Goal: Information Seeking & Learning: Learn about a topic

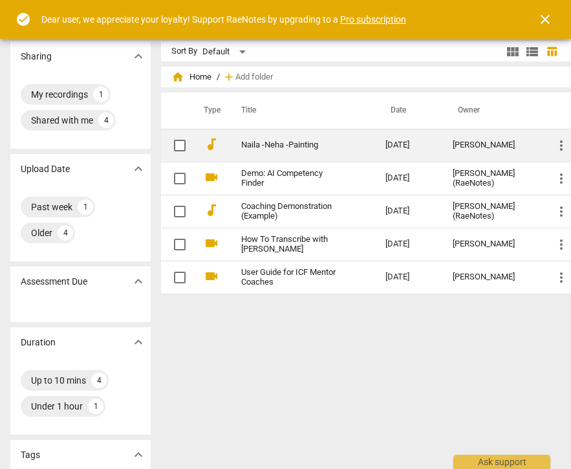
click at [290, 148] on link "Naila -Neha -Painting" at bounding box center [290, 145] width 98 height 10
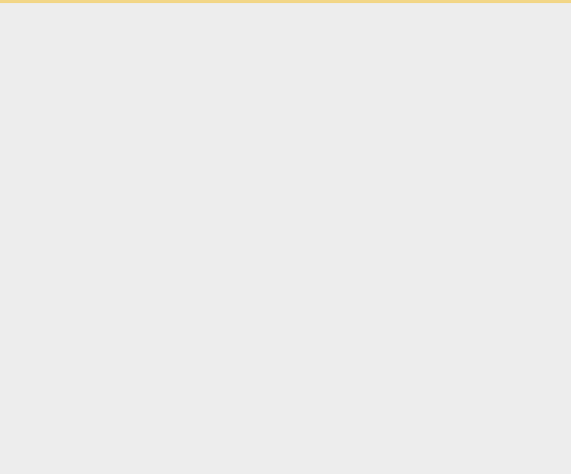
click at [290, 3] on html "check_circle Dear user, we appreciate your loyalty! Support RaeNotes by upgradi…" at bounding box center [285, 1] width 571 height 3
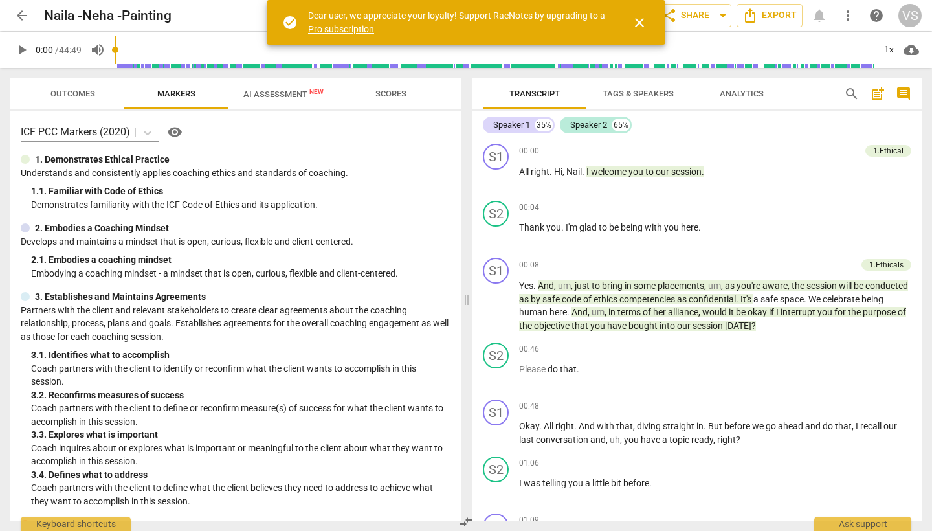
click at [80, 95] on span "Outcomes" at bounding box center [72, 94] width 45 height 10
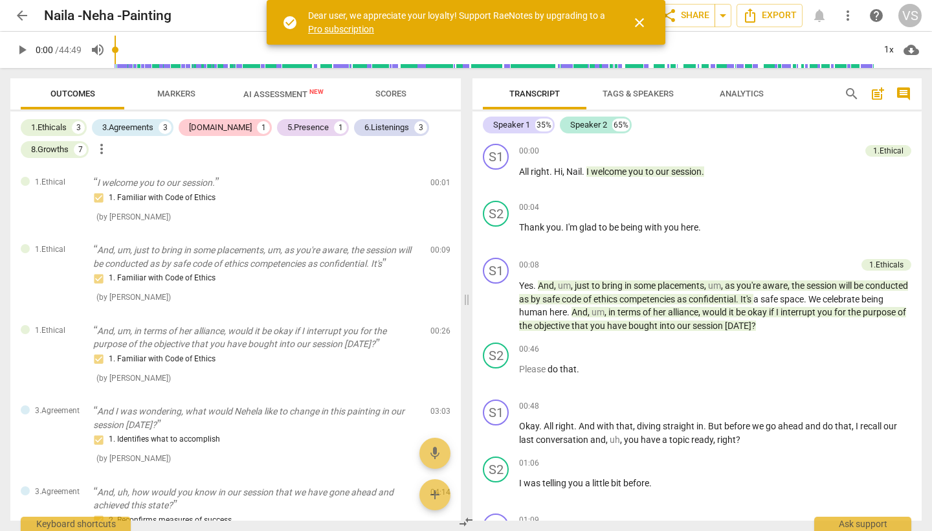
click at [187, 93] on span "Markers" at bounding box center [176, 94] width 38 height 10
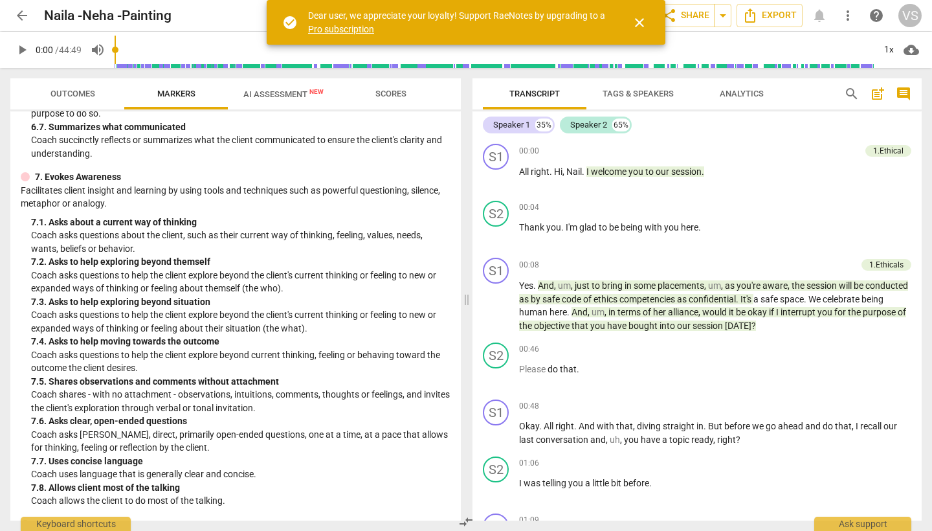
scroll to position [835, 0]
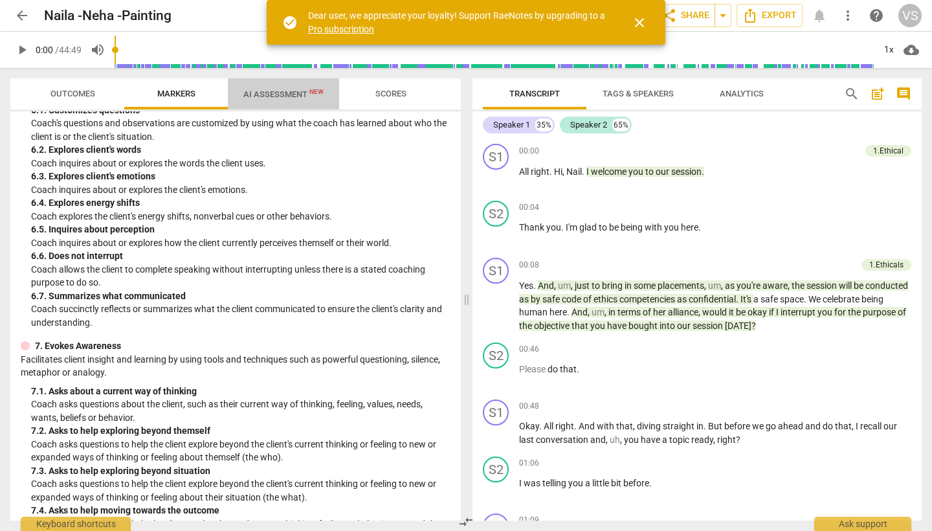
click at [280, 94] on span "AI Assessment New" at bounding box center [283, 94] width 80 height 10
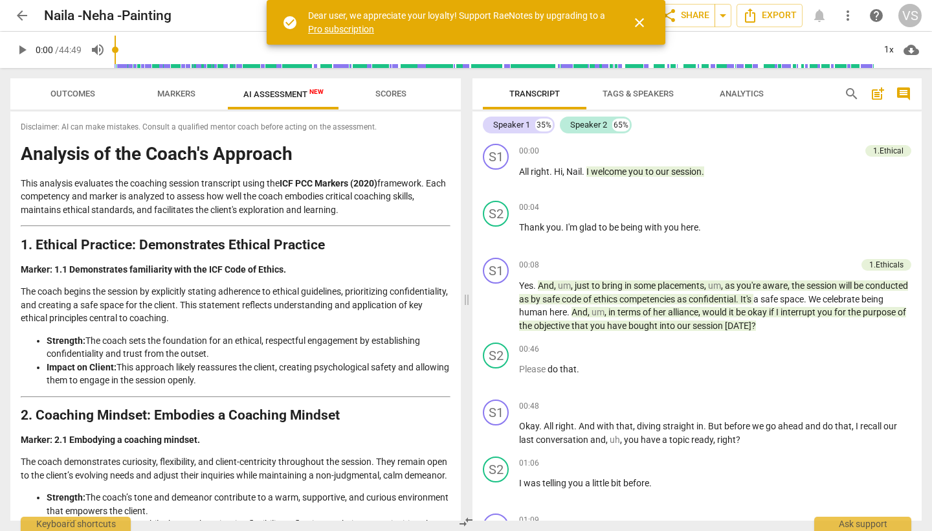
click at [571, 25] on span "close" at bounding box center [639, 23] width 16 height 16
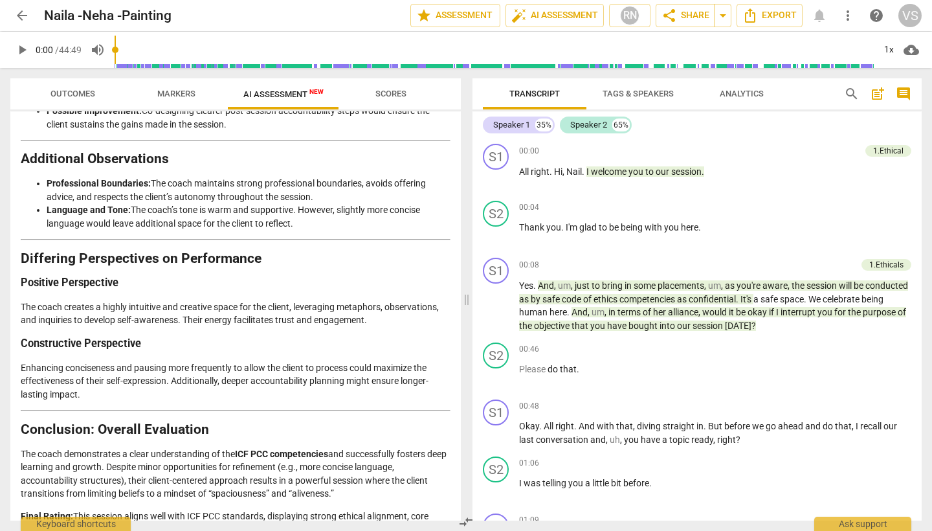
scroll to position [0, 0]
drag, startPoint x: 37, startPoint y: 428, endPoint x: 323, endPoint y: 430, distance: 286.6
click at [323, 447] on p "The coach demonstrates a clear understanding of the ICF PCC competencies and su…" at bounding box center [236, 473] width 430 height 53
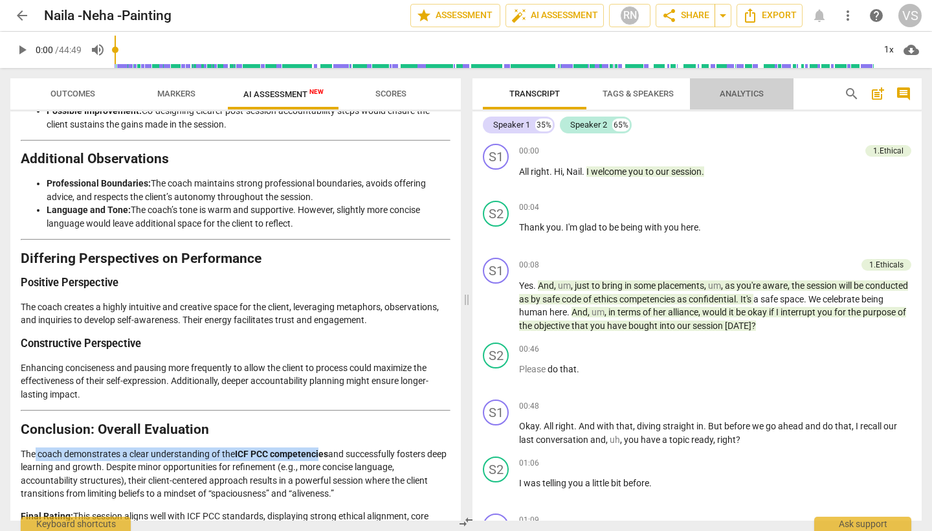
click at [571, 94] on span "Analytics" at bounding box center [741, 94] width 44 height 10
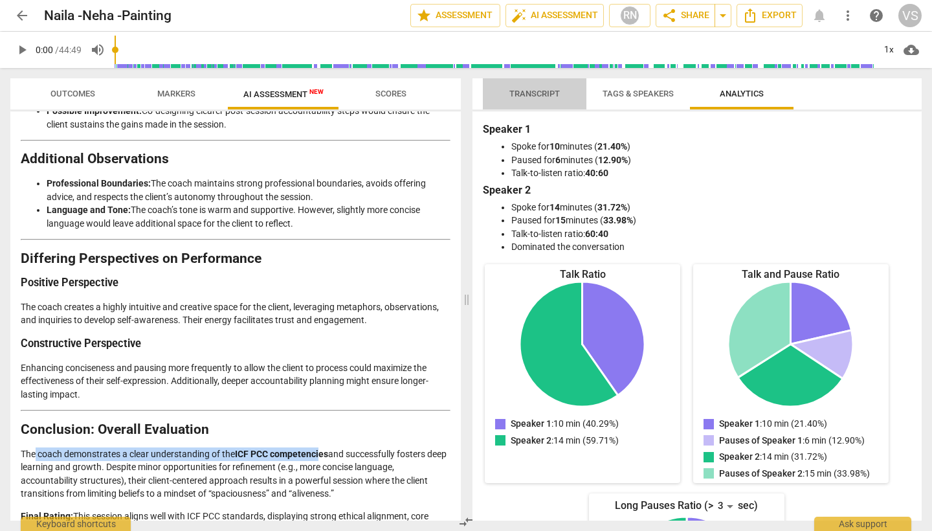
click at [538, 93] on span "Transcript" at bounding box center [534, 94] width 50 height 10
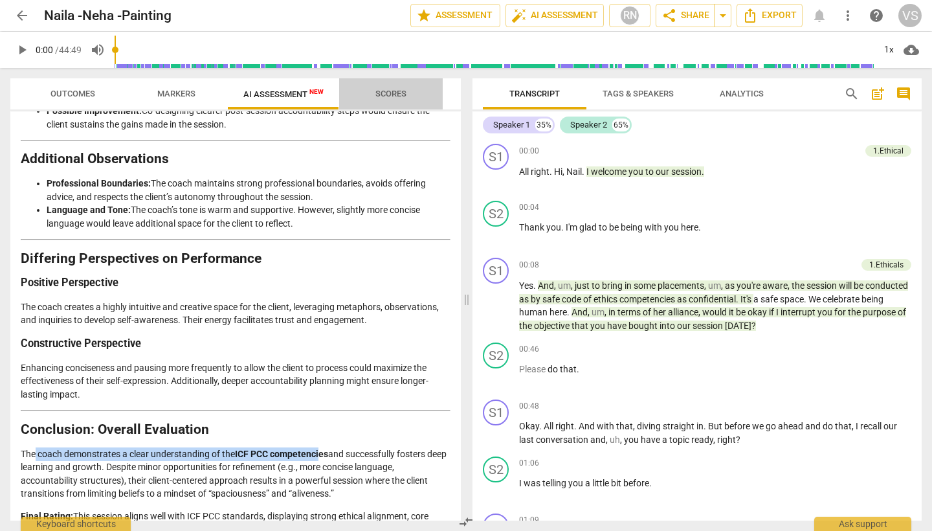
click at [405, 95] on span "Scores" at bounding box center [390, 94] width 31 height 10
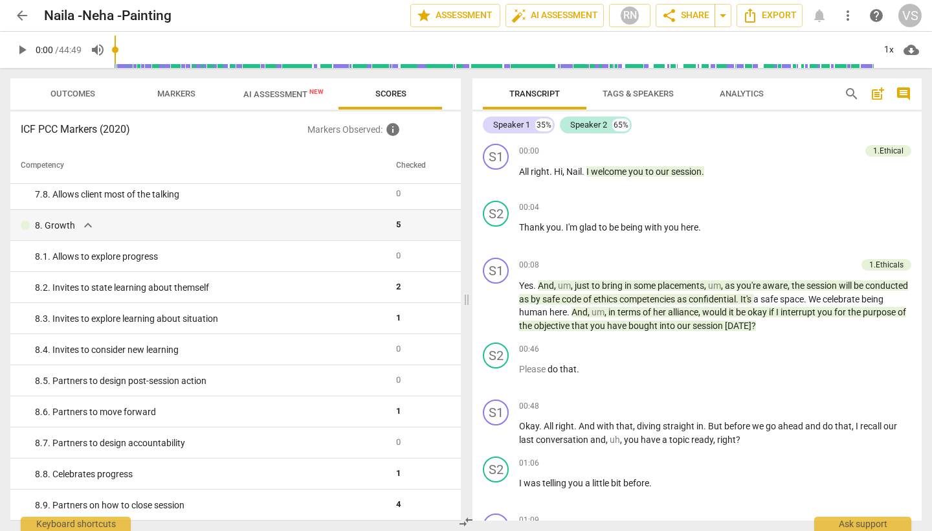
scroll to position [1123, 0]
click at [285, 93] on span "AI Assessment New" at bounding box center [283, 94] width 80 height 10
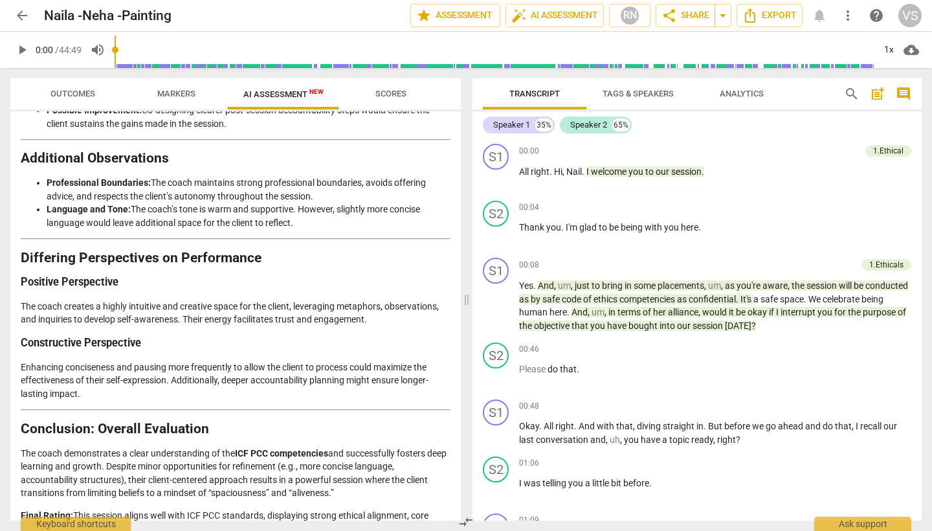
scroll to position [2325, 0]
click at [571, 19] on div "VS" at bounding box center [909, 15] width 23 height 23
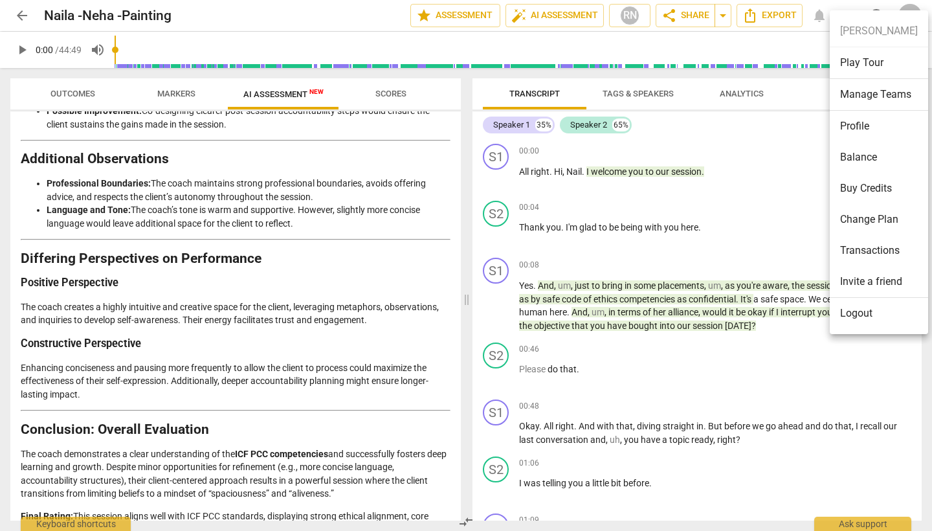
click at [571, 5] on div at bounding box center [466, 265] width 932 height 531
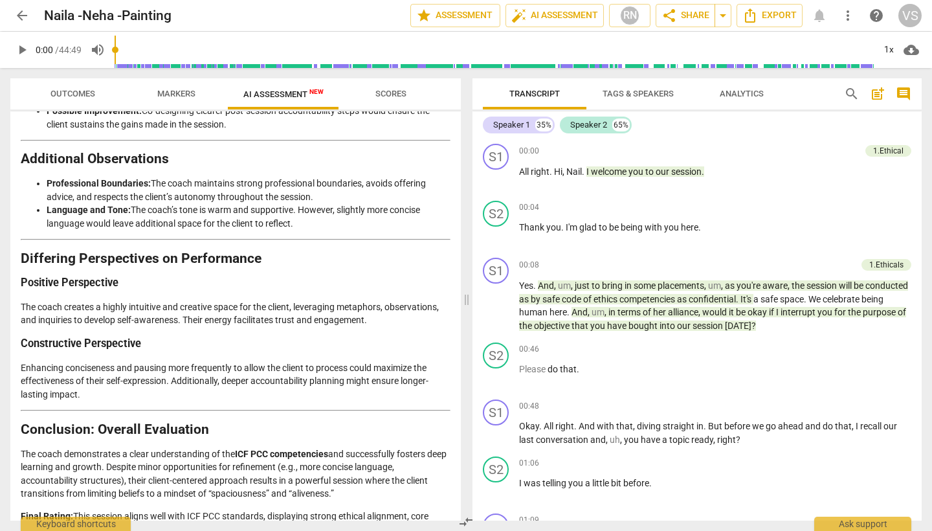
click at [571, 16] on div "VS" at bounding box center [909, 15] width 23 height 23
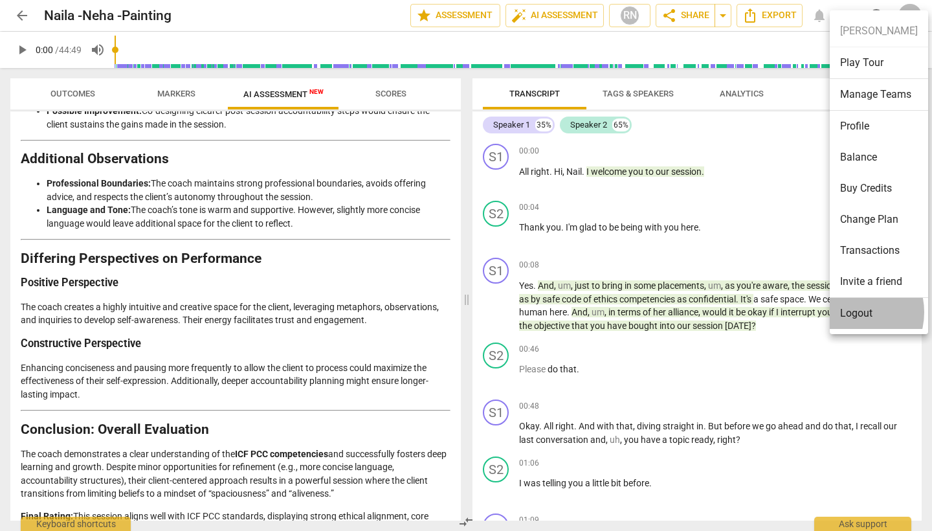
click at [571, 312] on li "Logout" at bounding box center [878, 313] width 98 height 31
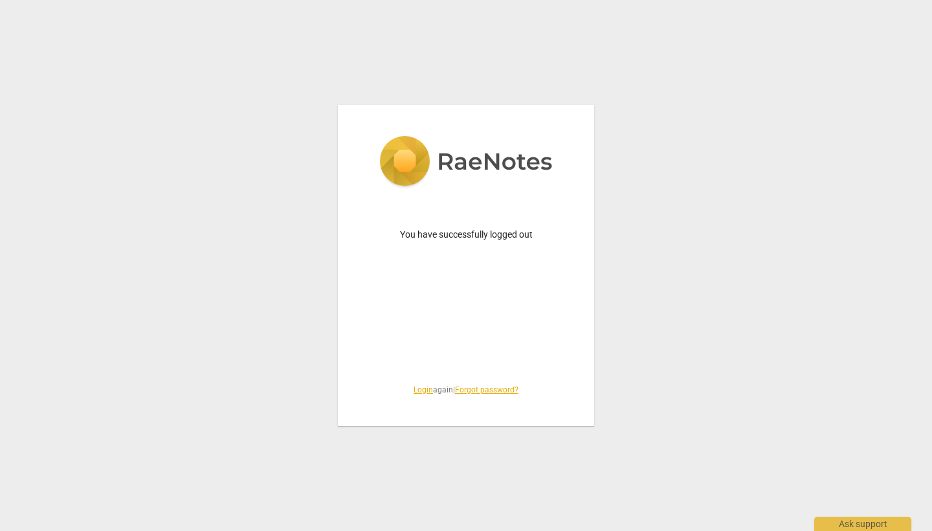
click at [537, 136] on img at bounding box center [465, 162] width 173 height 53
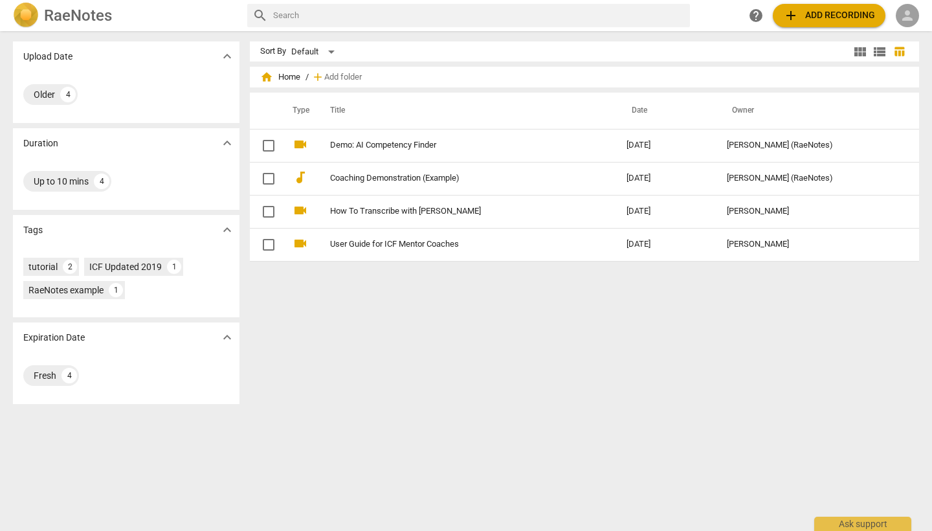
click at [571, 20] on span "person" at bounding box center [907, 16] width 16 height 16
click at [571, 32] on li "Login" at bounding box center [898, 31] width 47 height 31
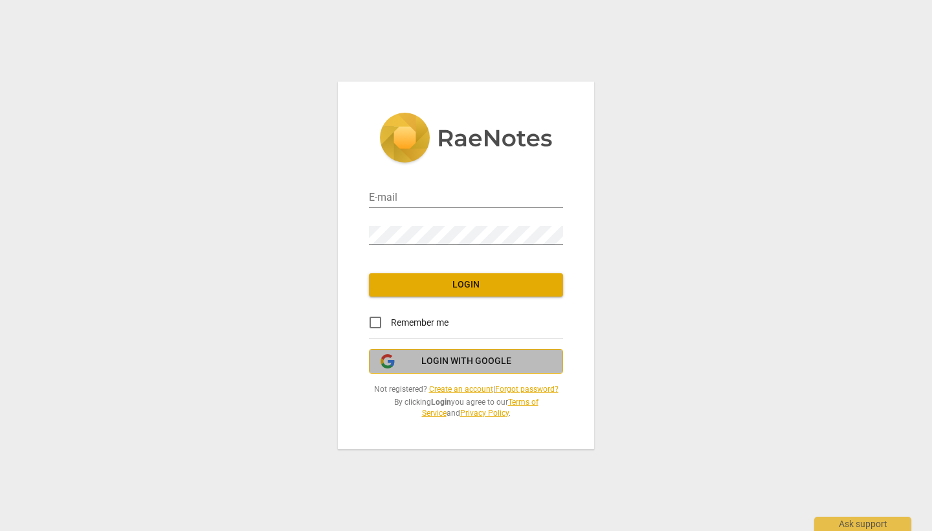
click at [391, 371] on button "Login with Google" at bounding box center [466, 361] width 194 height 25
